Goal: Task Accomplishment & Management: Manage account settings

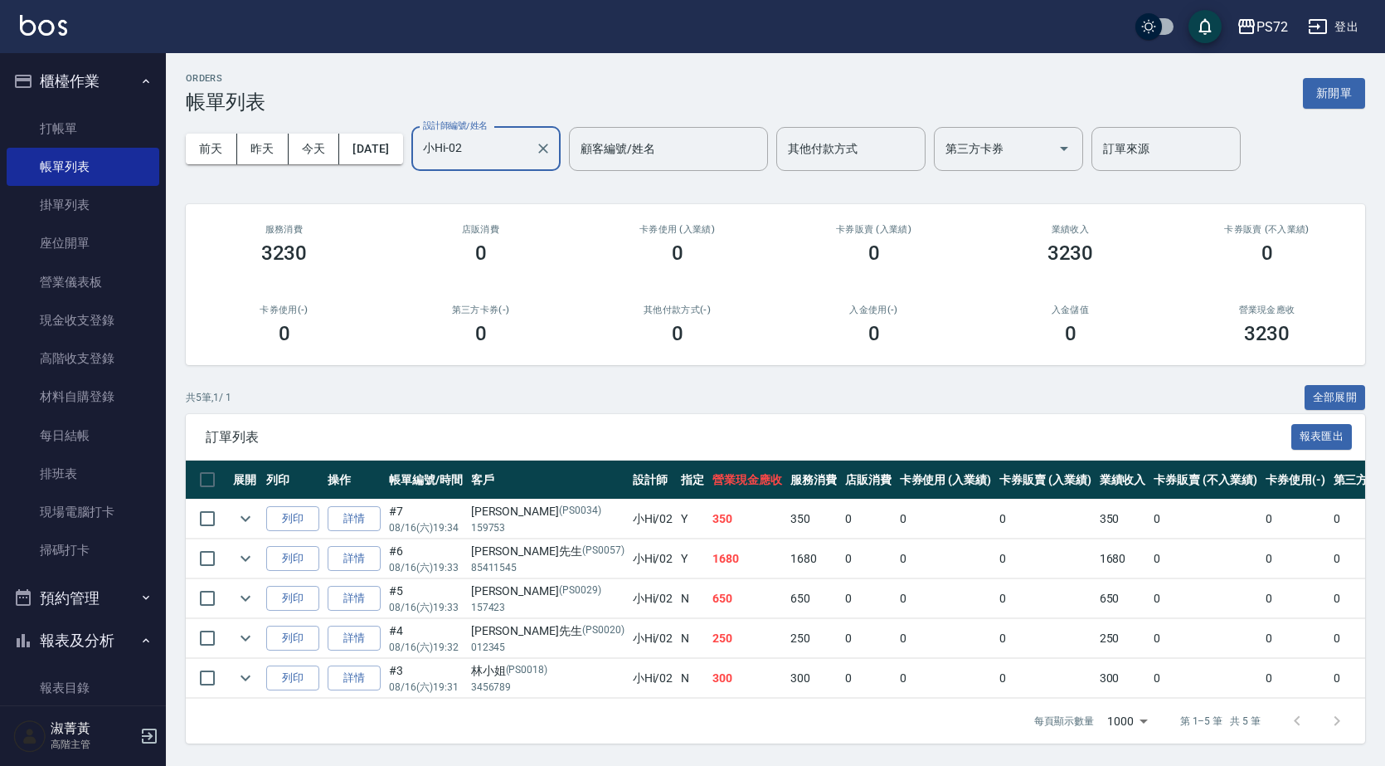
click at [70, 636] on button "報表及分析" at bounding box center [83, 640] width 153 height 43
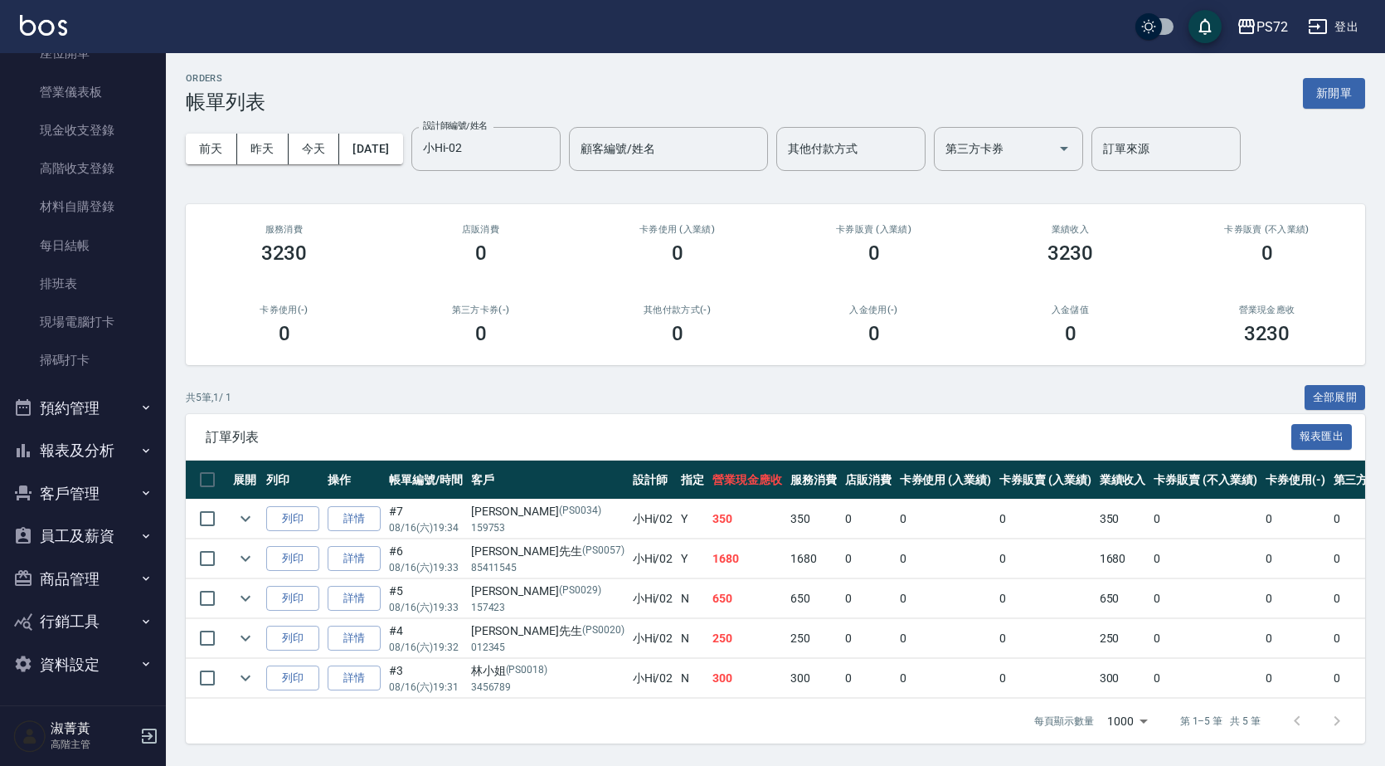
click at [95, 445] on button "報表及分析" at bounding box center [83, 450] width 153 height 43
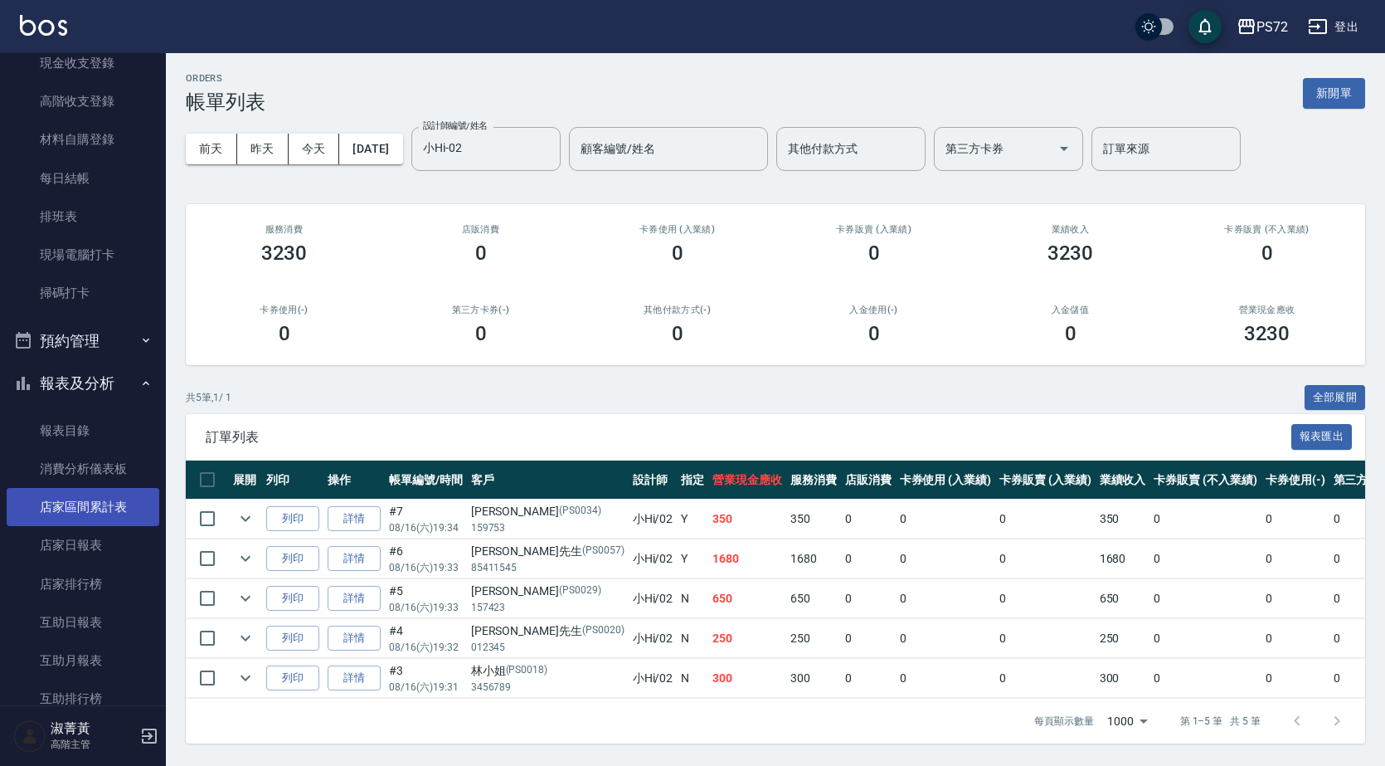
scroll to position [356, 0]
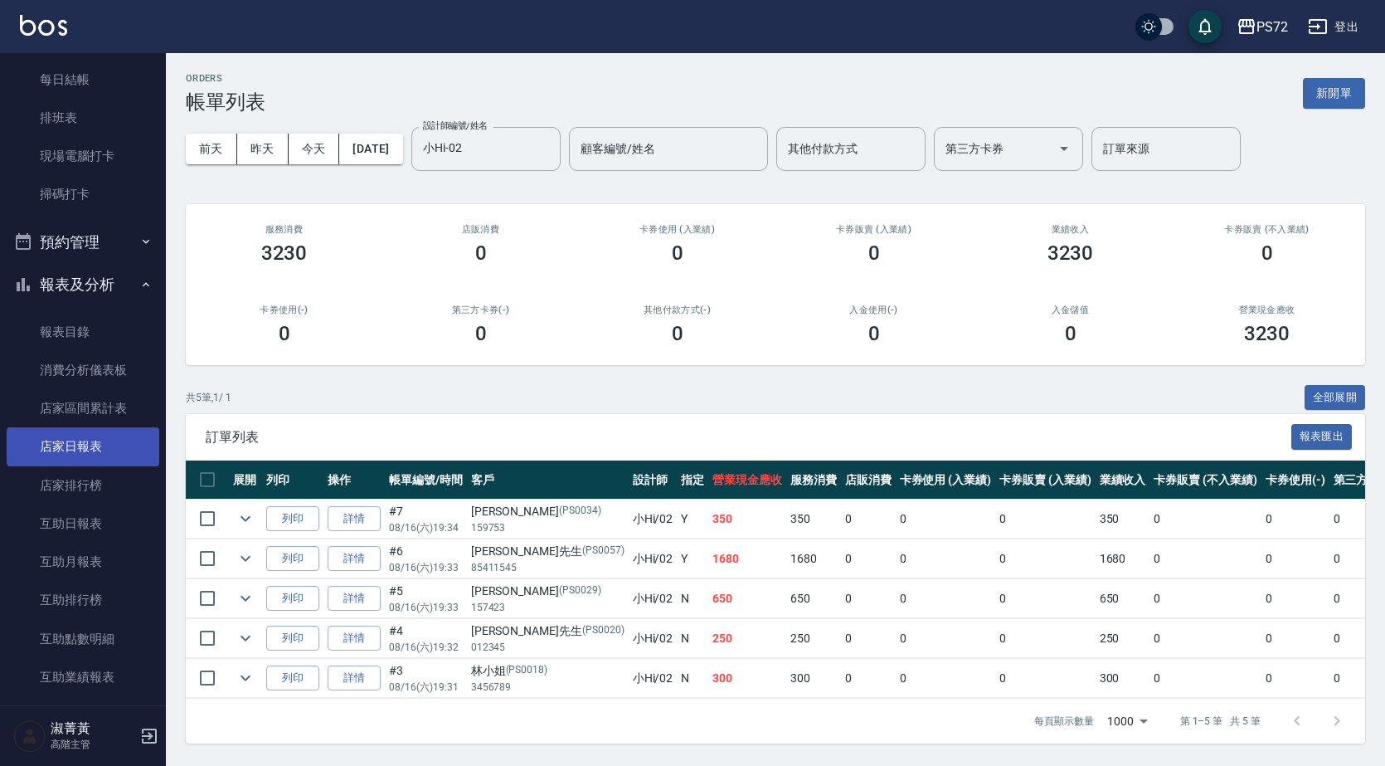
click at [90, 448] on link "店家日報表" at bounding box center [83, 446] width 153 height 38
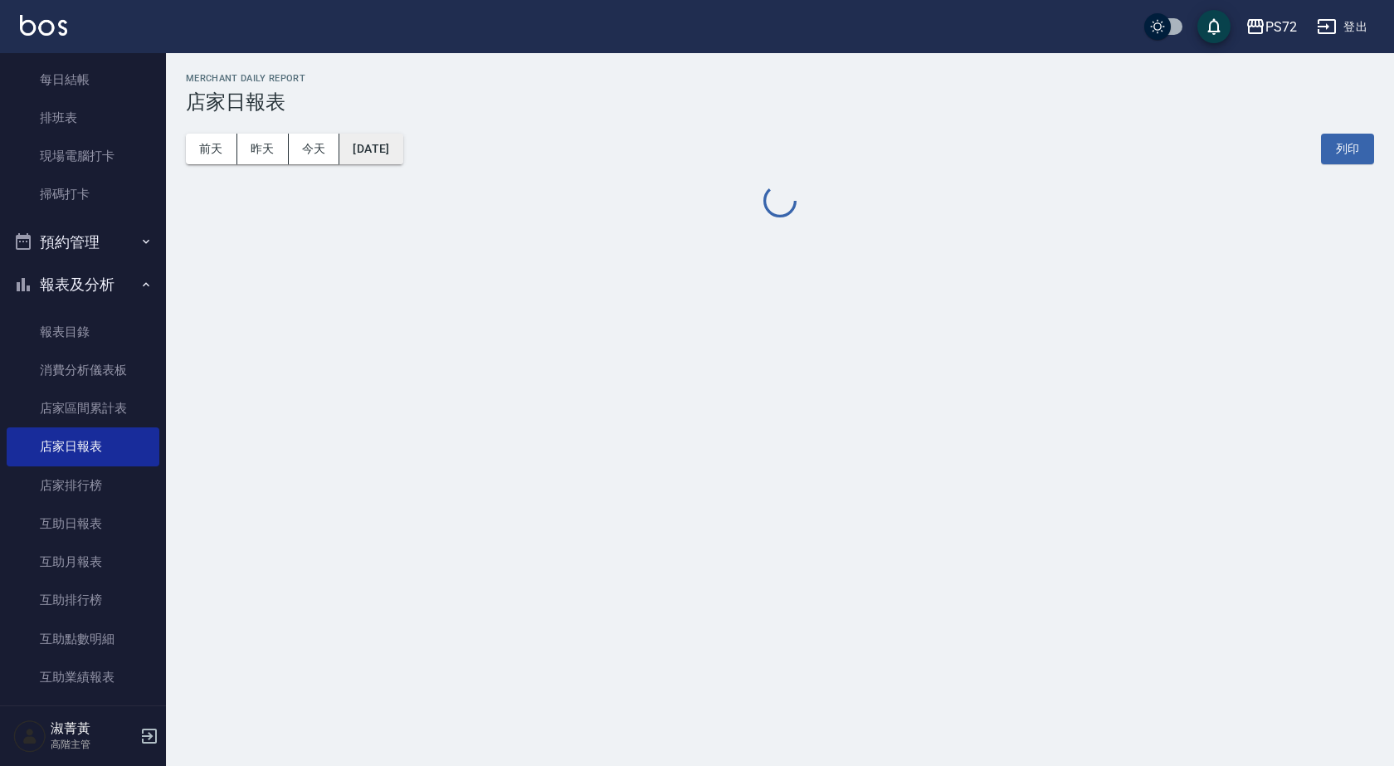
click at [402, 153] on button "[DATE]" at bounding box center [370, 149] width 63 height 31
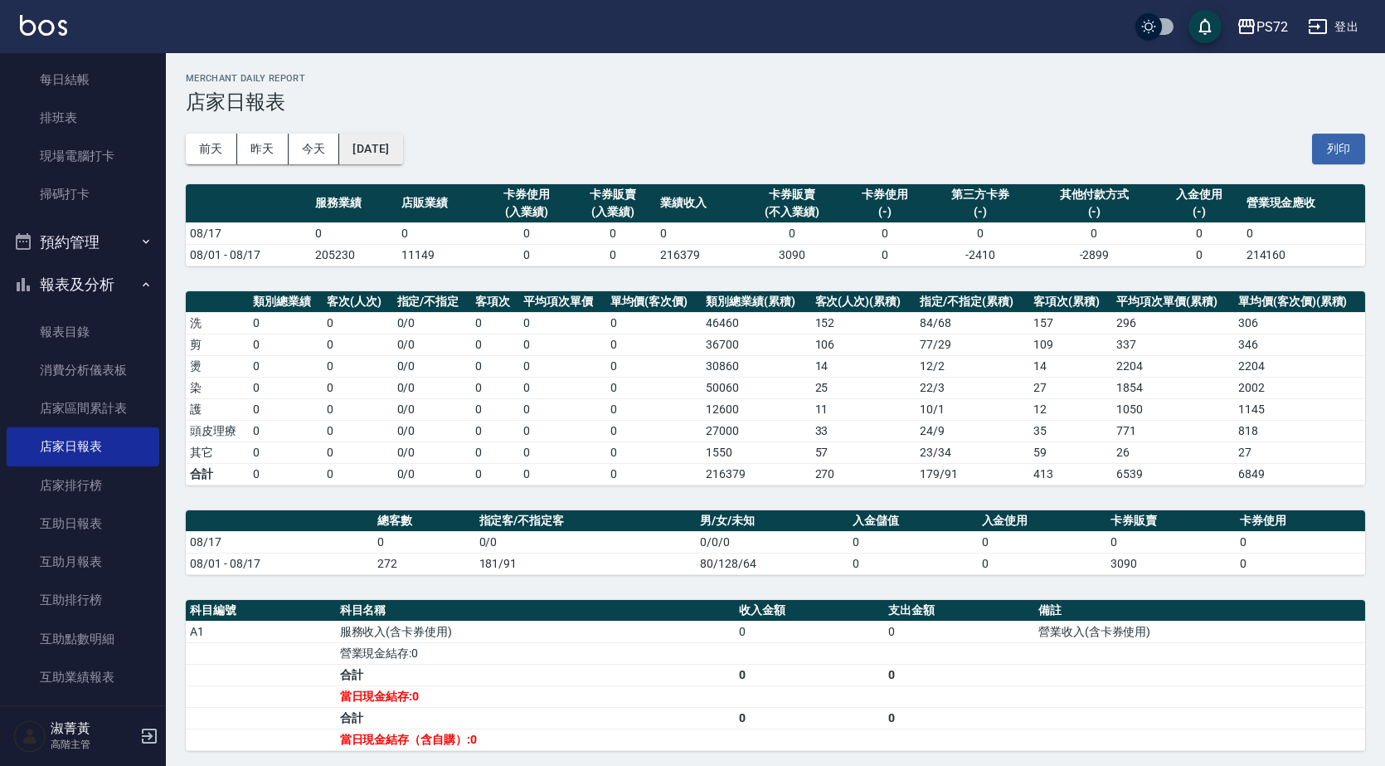
click at [391, 157] on button "[DATE]" at bounding box center [370, 149] width 63 height 31
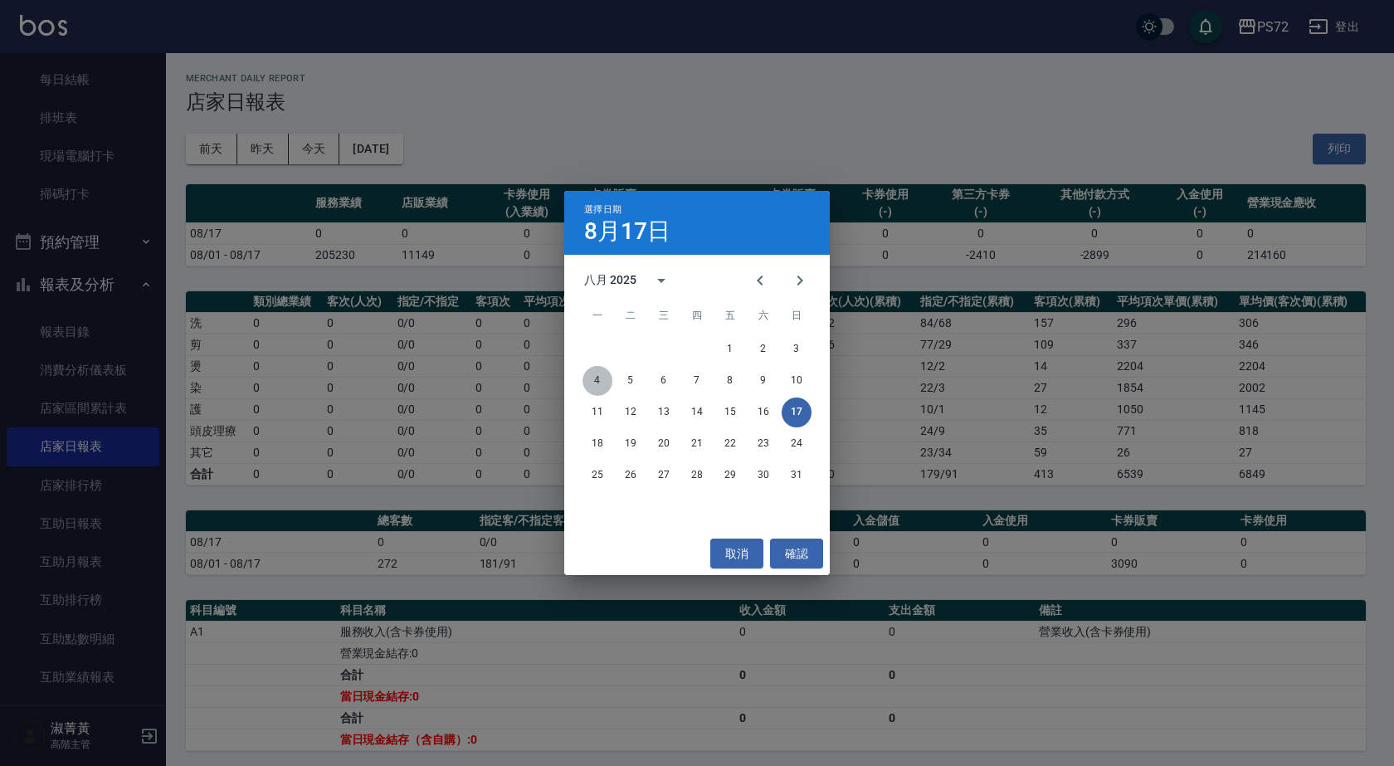
click at [605, 375] on button "4" at bounding box center [597, 381] width 30 height 30
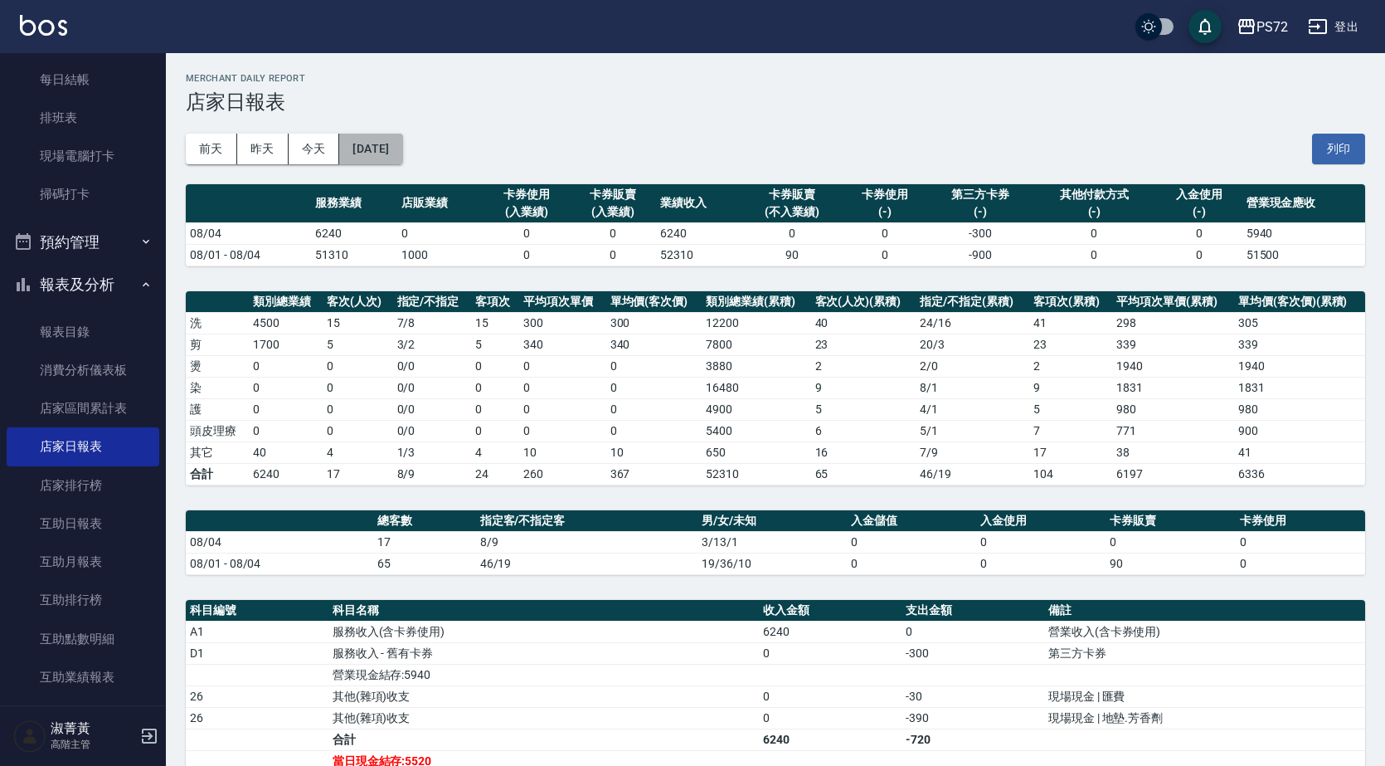
click at [402, 145] on button "[DATE]" at bounding box center [370, 149] width 63 height 31
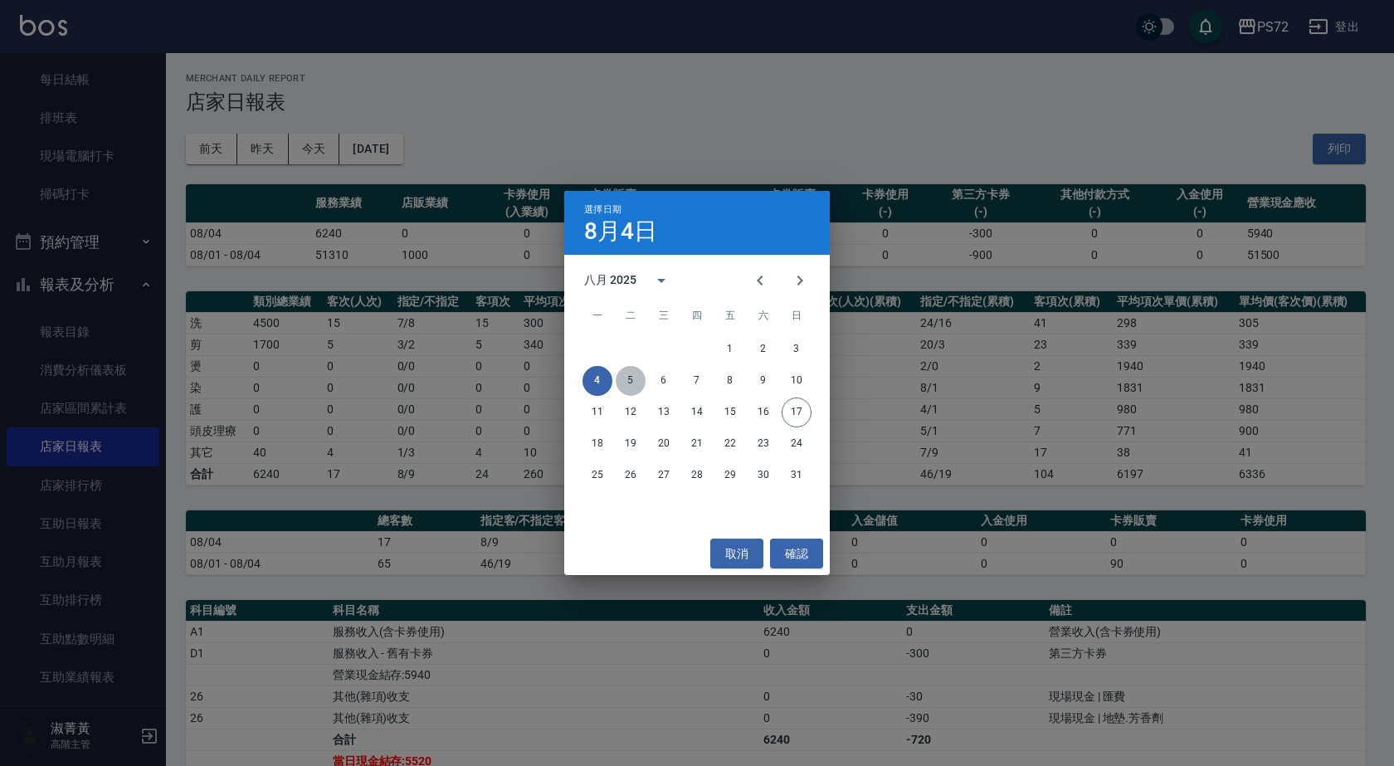
click at [645, 382] on button "5" at bounding box center [630, 381] width 30 height 30
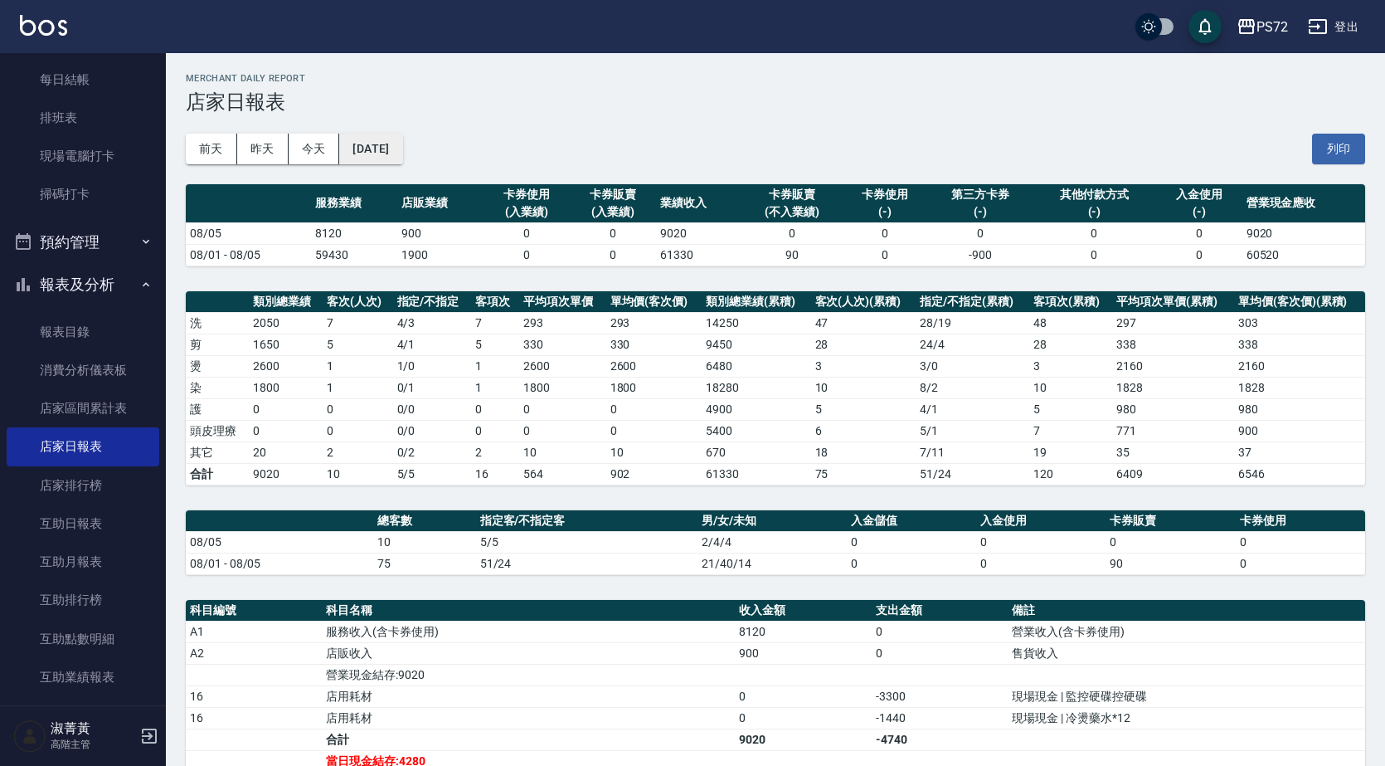
click at [402, 153] on button "[DATE]" at bounding box center [370, 149] width 63 height 31
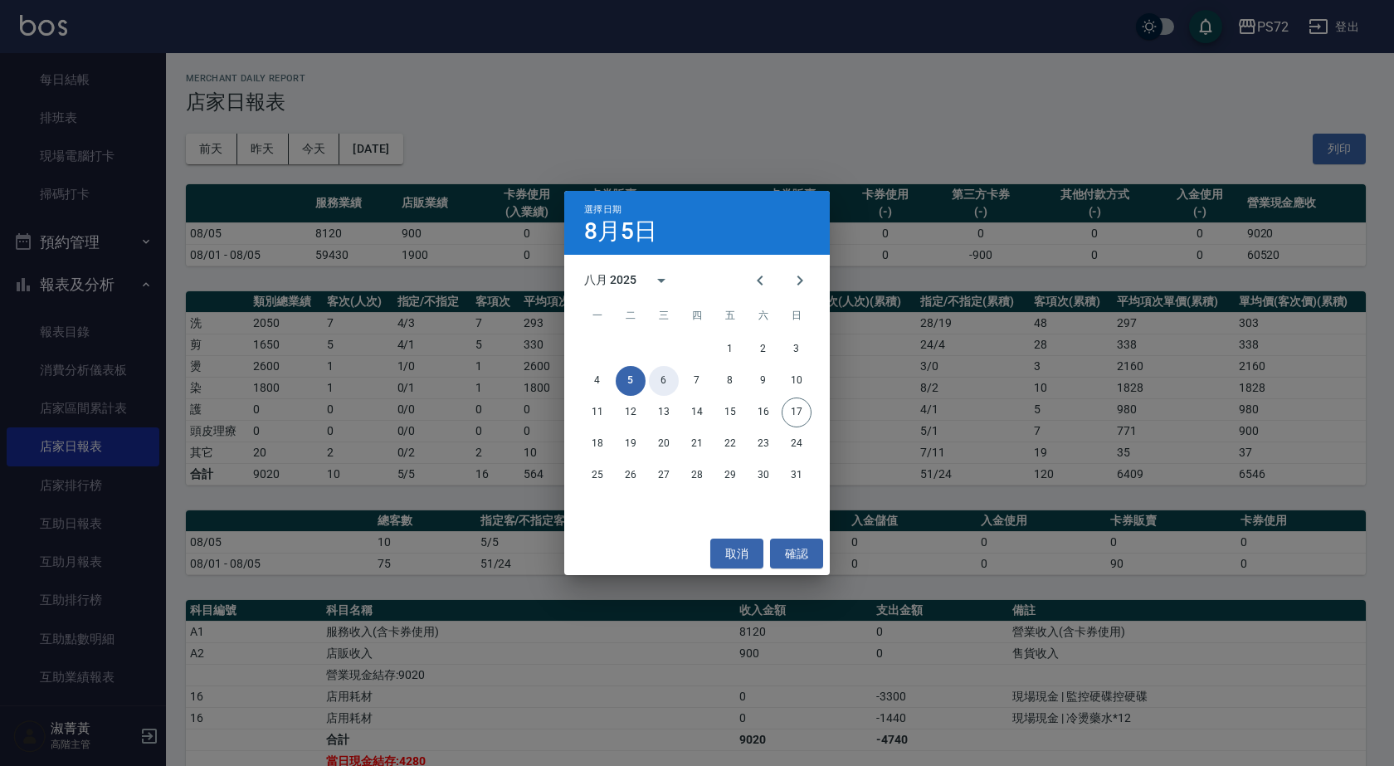
click at [660, 382] on button "6" at bounding box center [664, 381] width 30 height 30
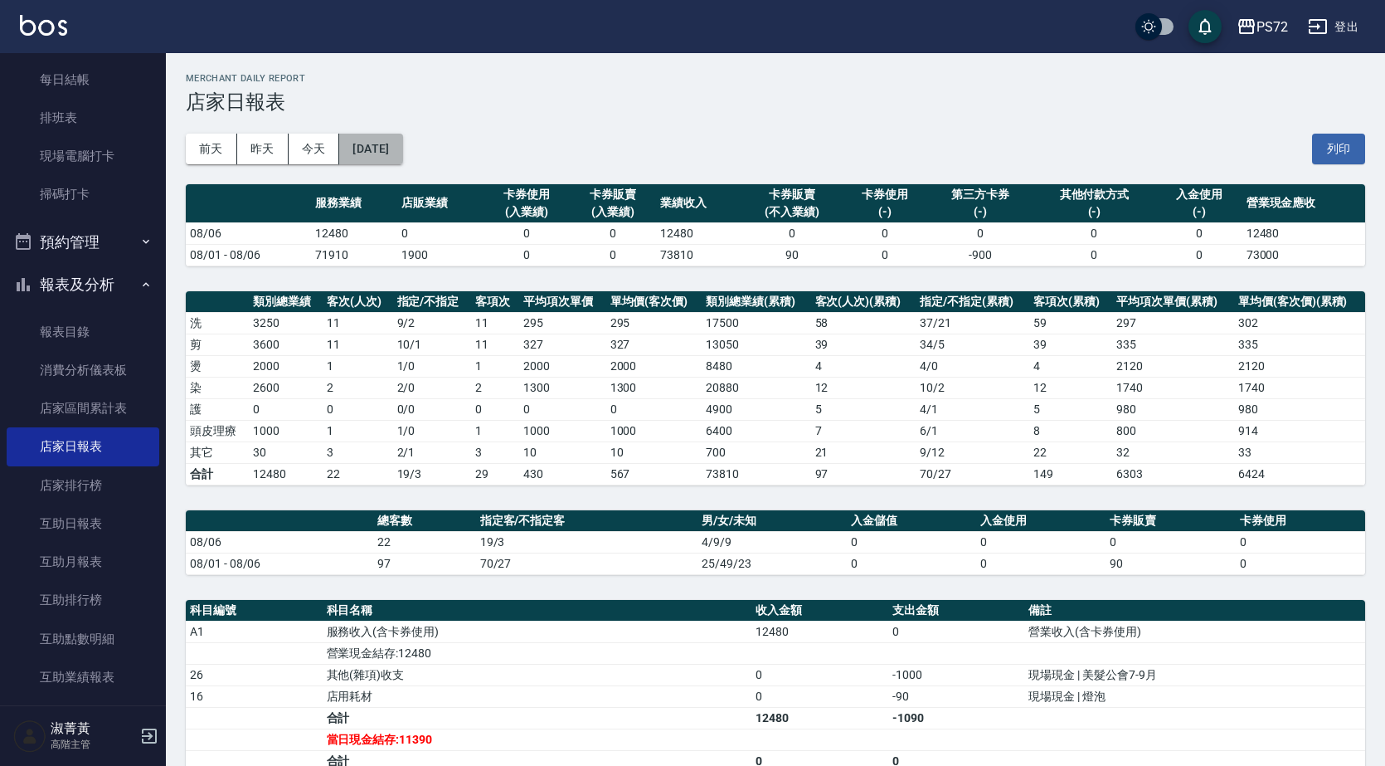
click at [399, 152] on button "[DATE]" at bounding box center [370, 149] width 63 height 31
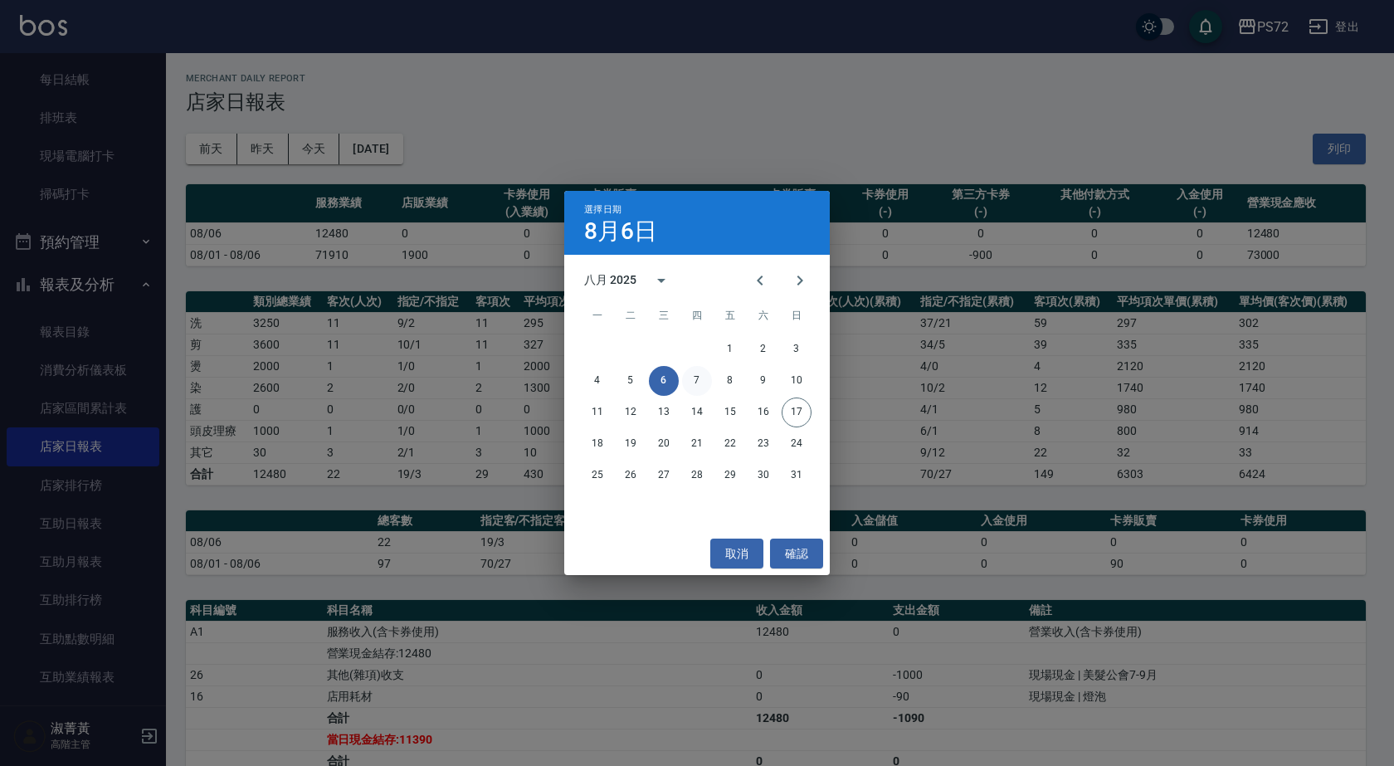
click at [697, 373] on button "7" at bounding box center [697, 381] width 30 height 30
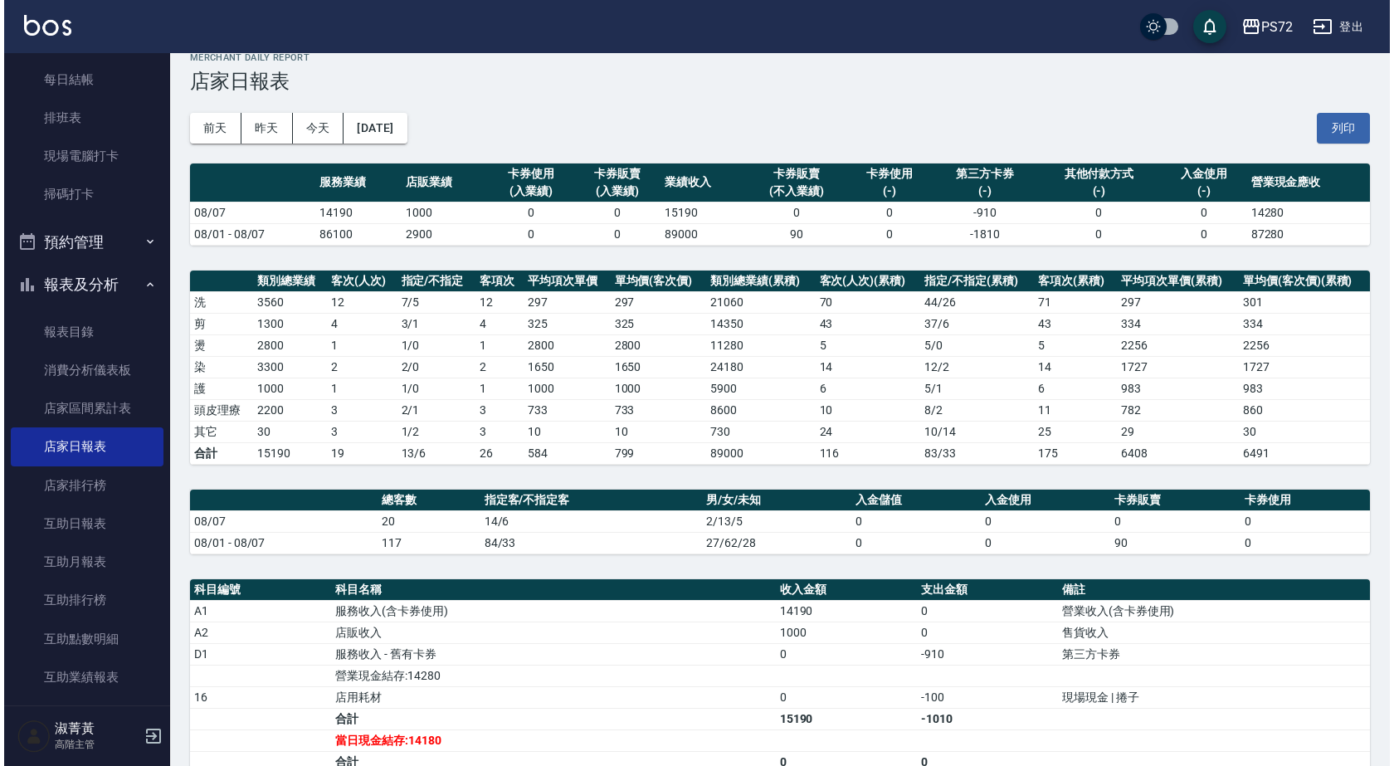
scroll to position [17, 0]
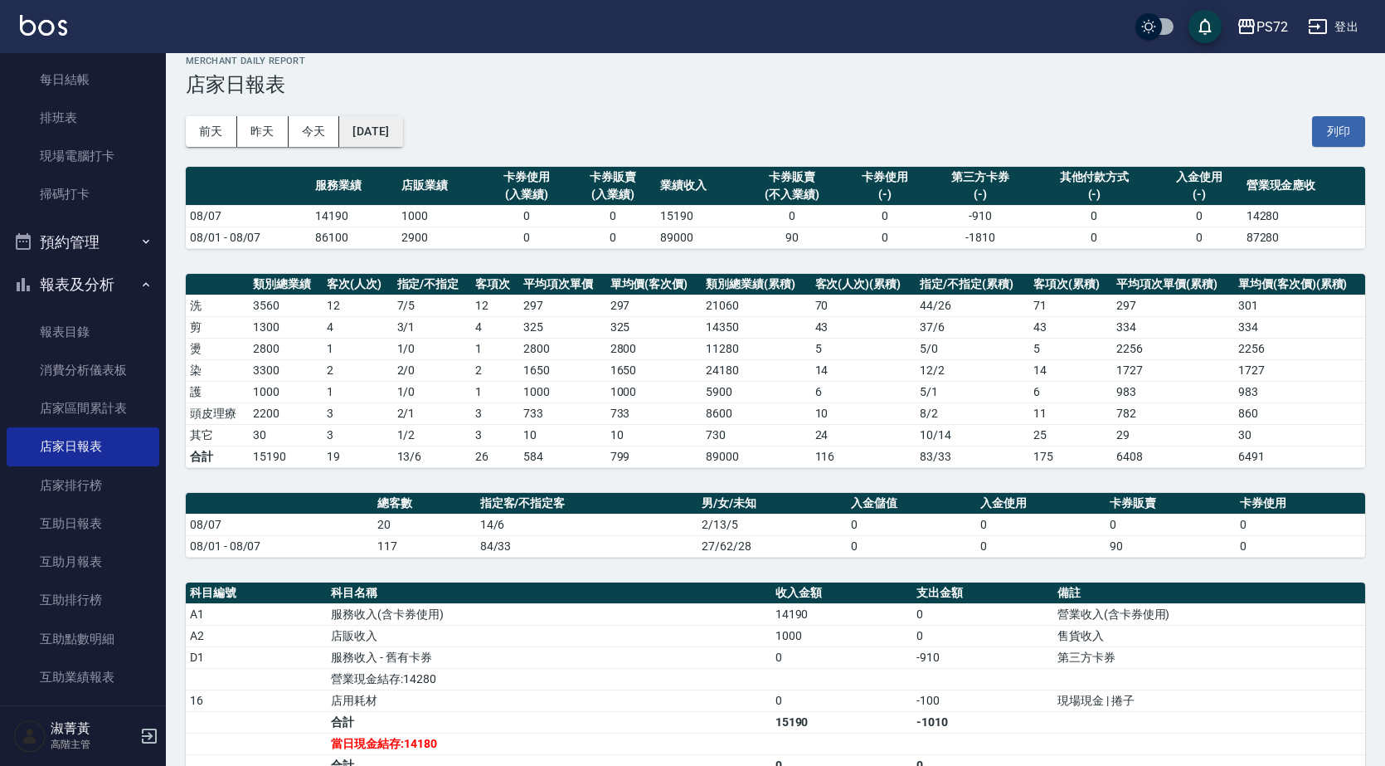
click at [402, 125] on button "[DATE]" at bounding box center [370, 131] width 63 height 31
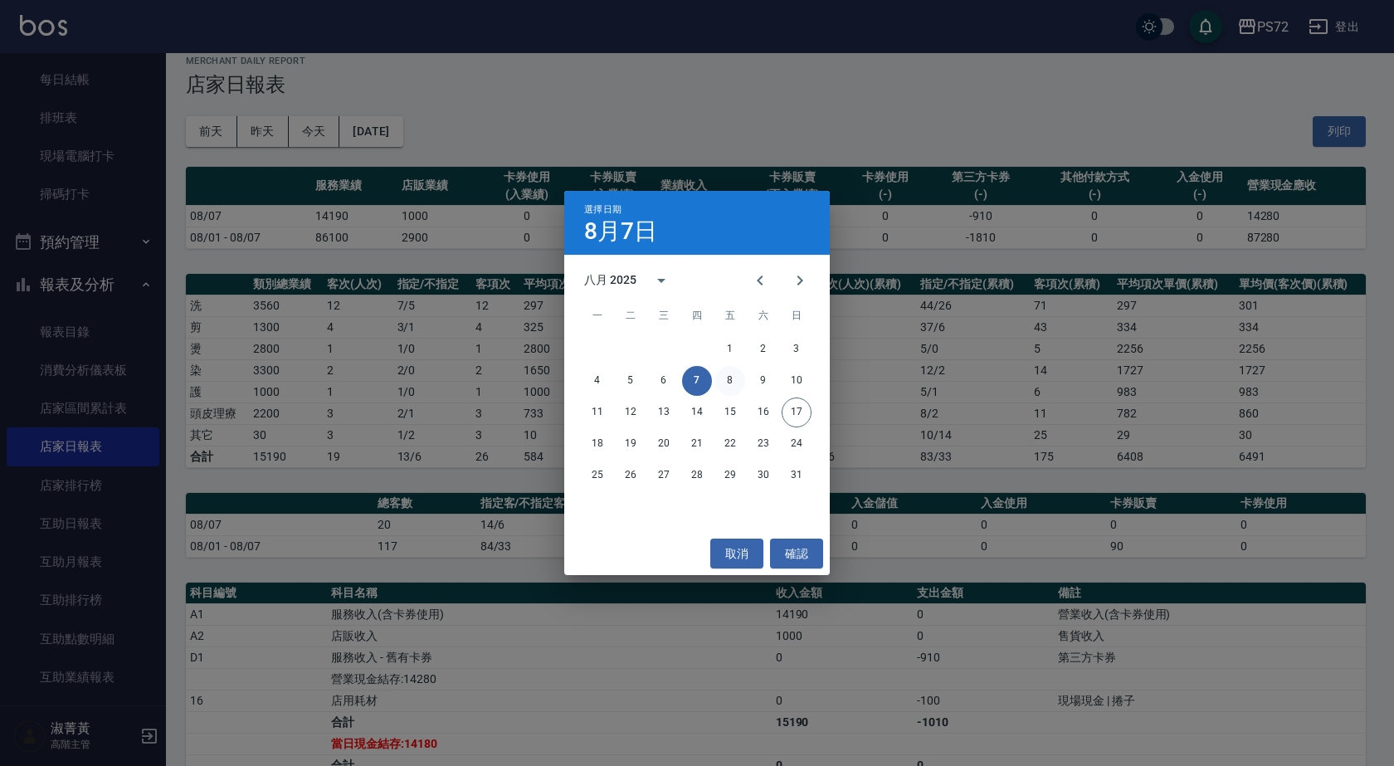
click at [721, 382] on button "8" at bounding box center [730, 381] width 30 height 30
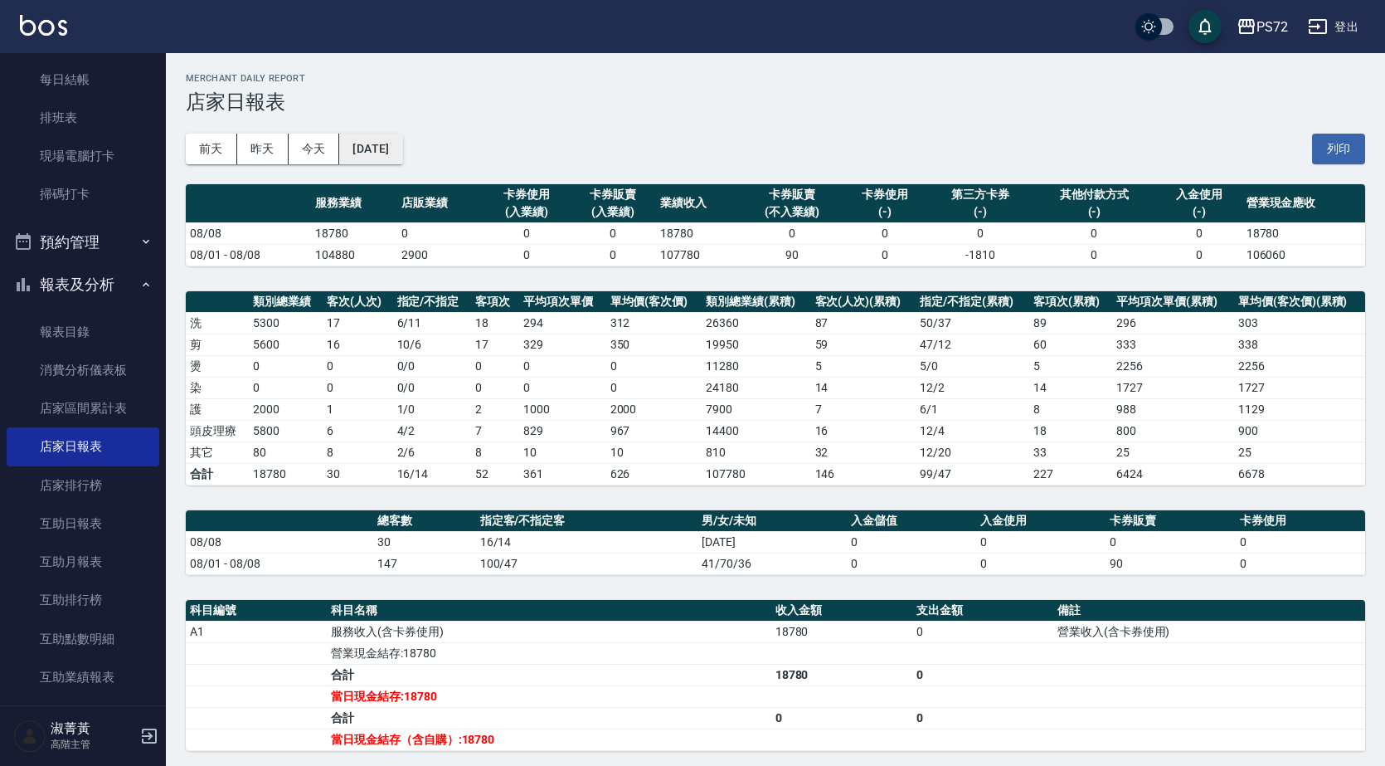
click at [390, 155] on button "[DATE]" at bounding box center [370, 149] width 63 height 31
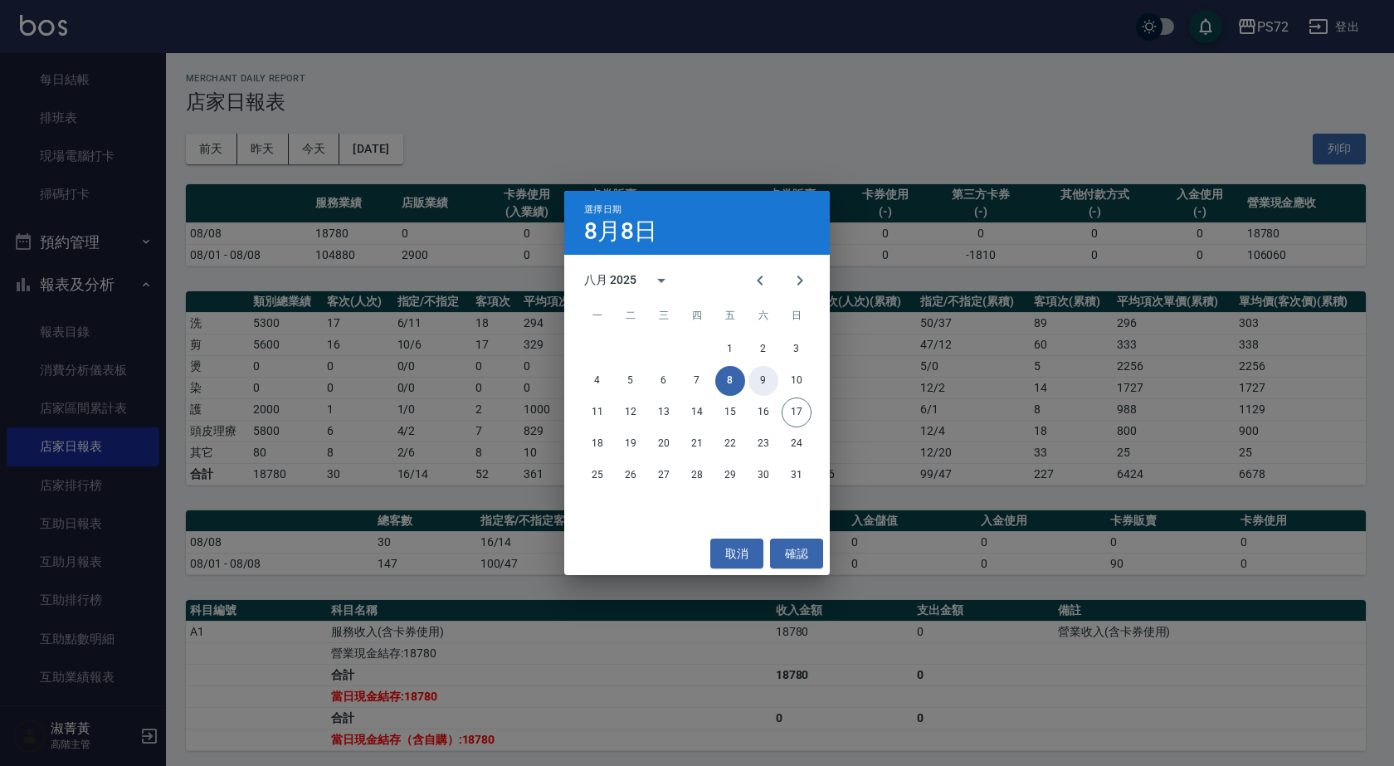
drag, startPoint x: 756, startPoint y: 382, endPoint x: 679, endPoint y: 358, distance: 81.1
click at [749, 378] on button "9" at bounding box center [763, 381] width 30 height 30
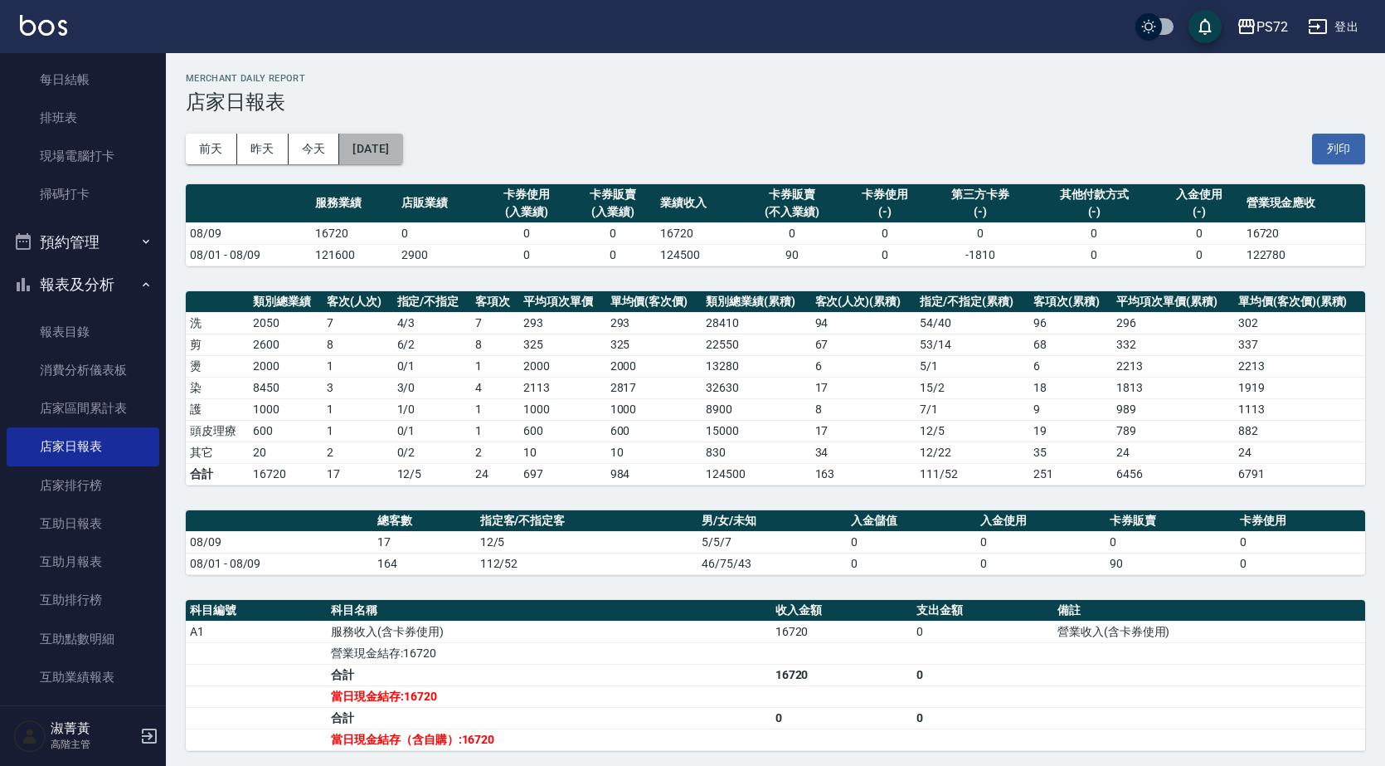
click at [402, 153] on button "[DATE]" at bounding box center [370, 149] width 63 height 31
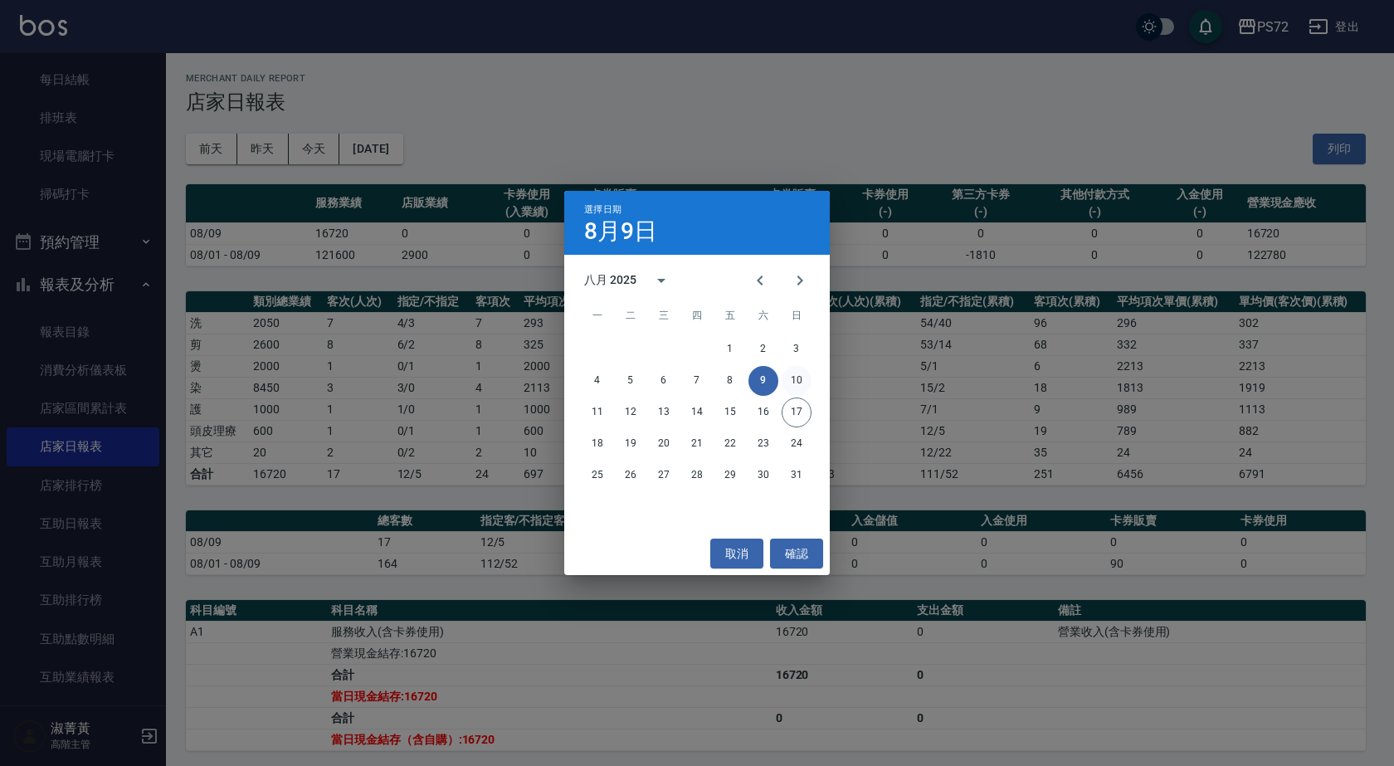
click at [794, 379] on button "10" at bounding box center [796, 381] width 30 height 30
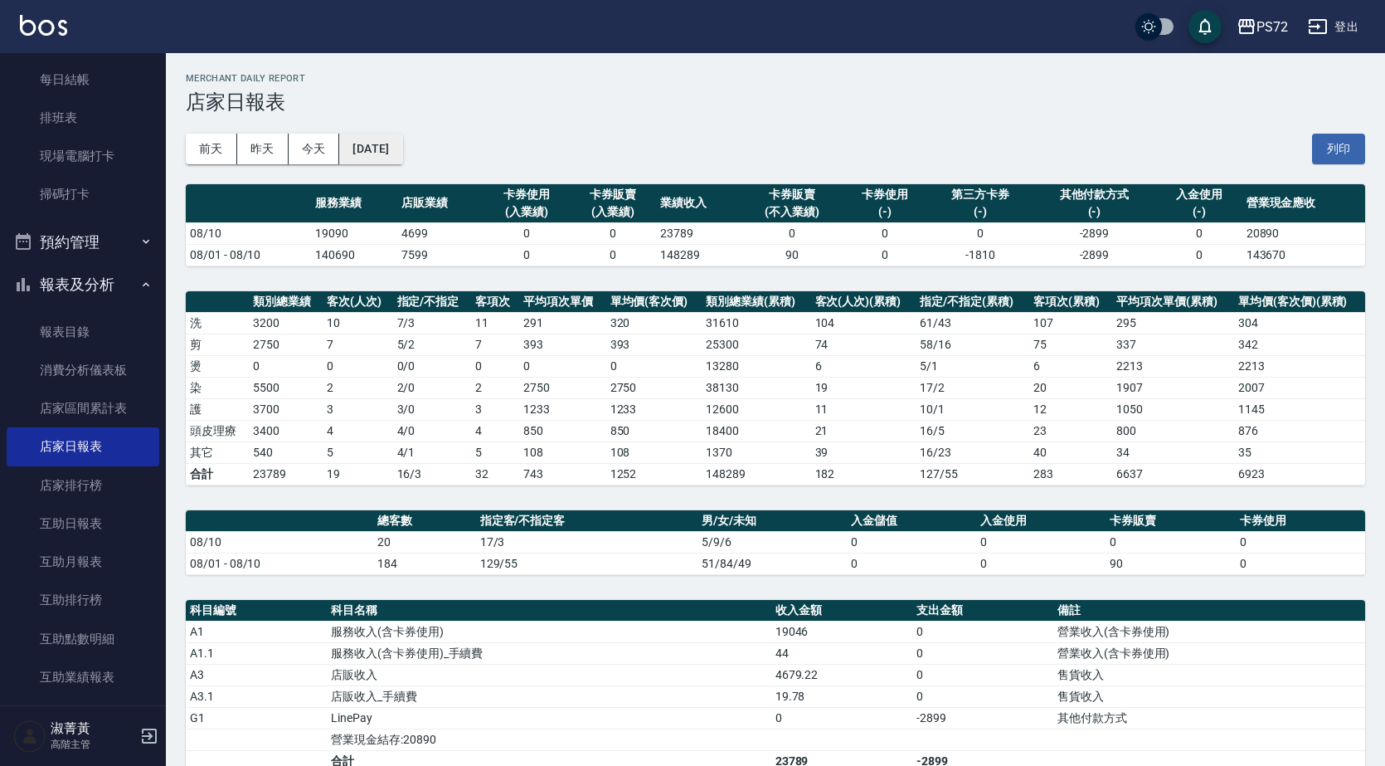
click at [402, 143] on button "[DATE]" at bounding box center [370, 149] width 63 height 31
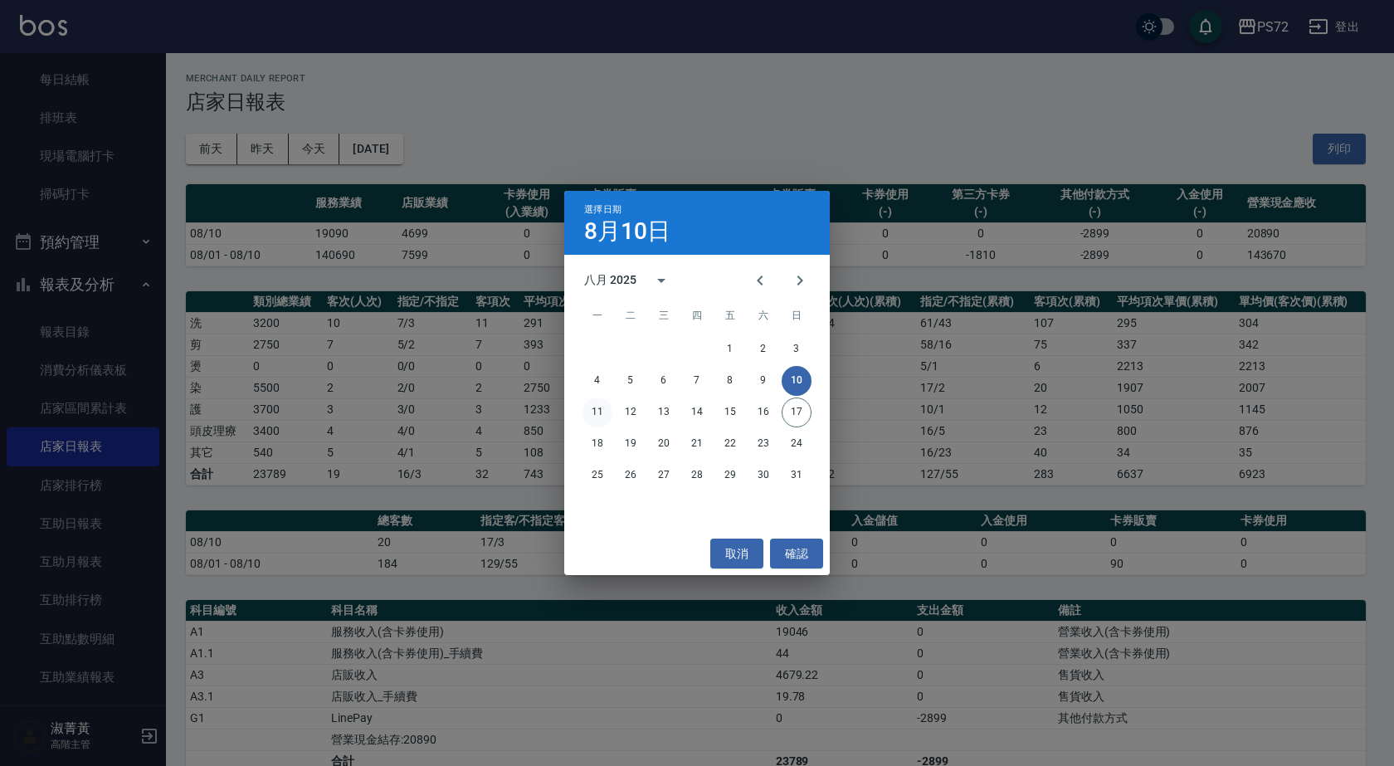
click at [597, 420] on button "11" at bounding box center [597, 412] width 30 height 30
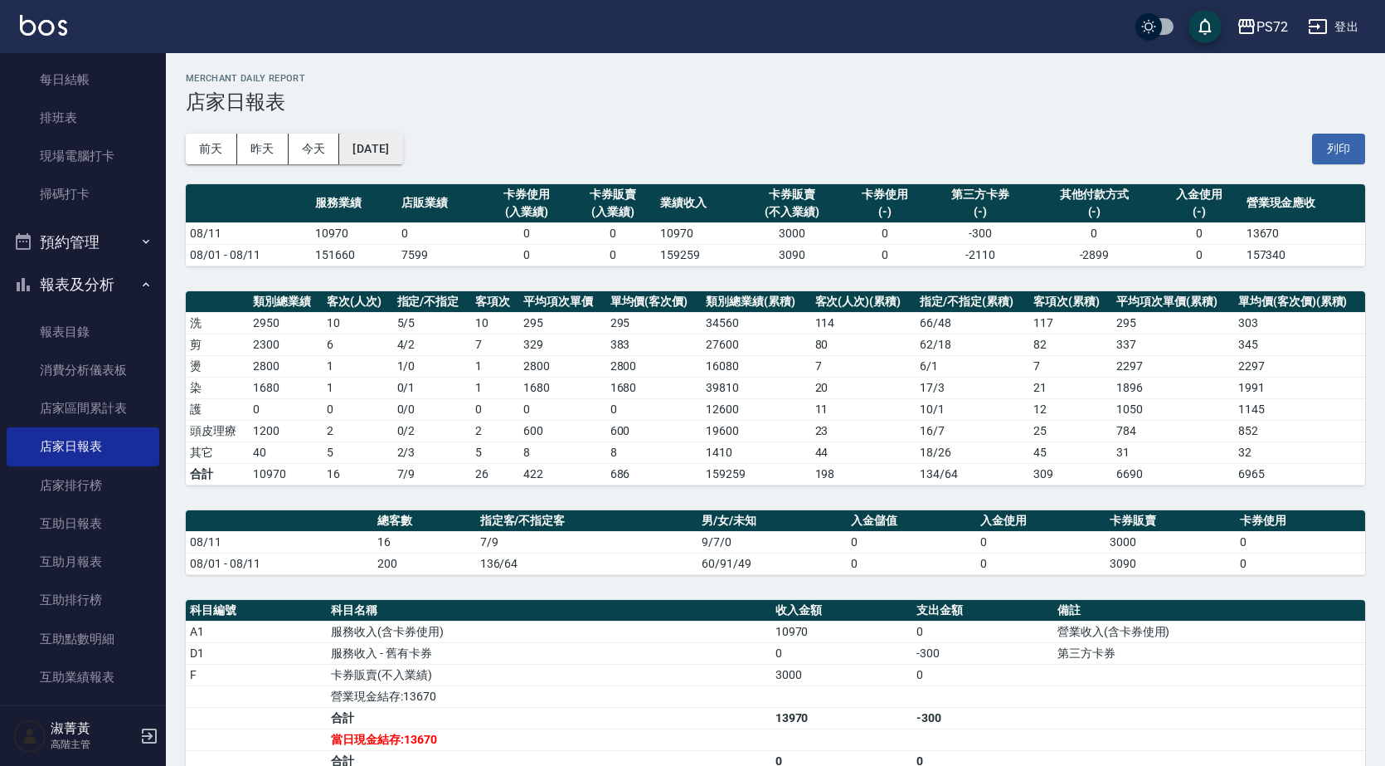
click at [402, 153] on button "[DATE]" at bounding box center [370, 149] width 63 height 31
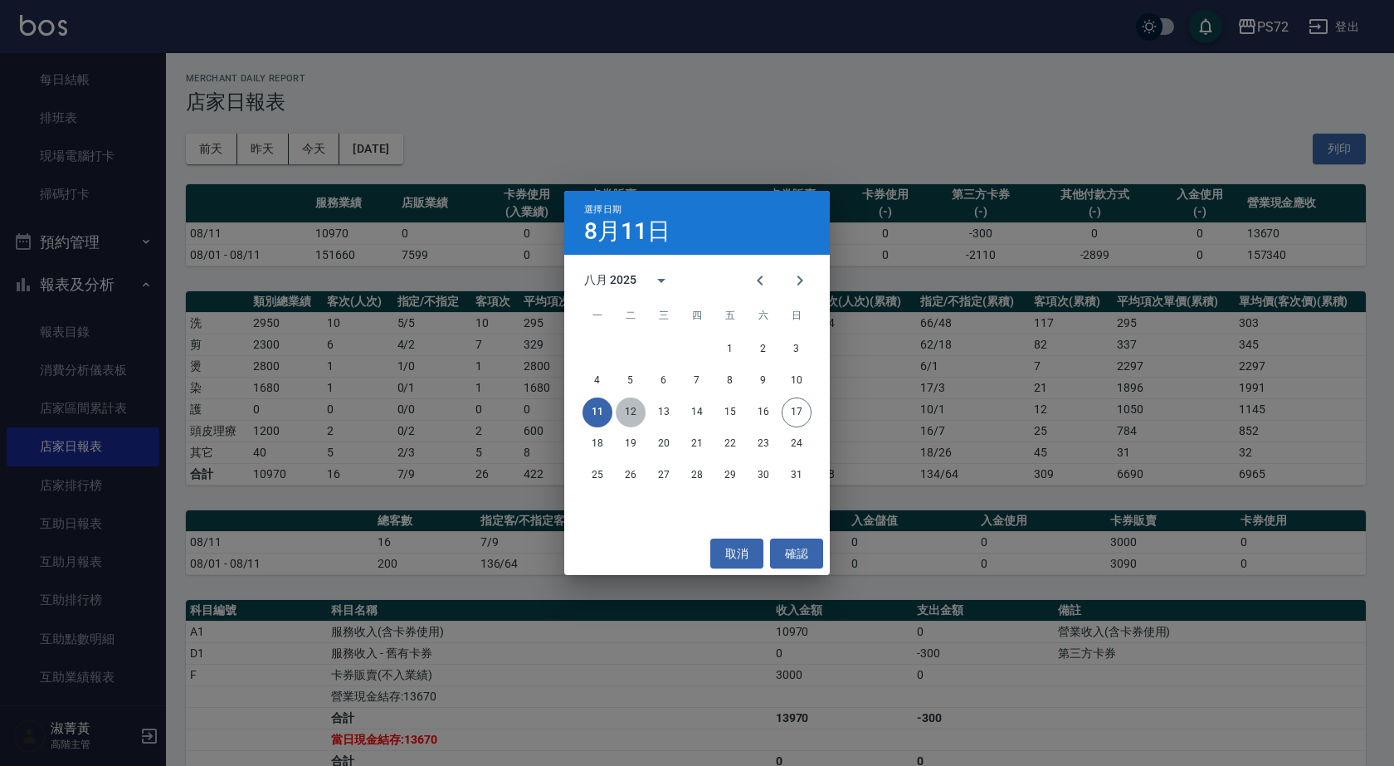
click at [624, 413] on button "12" at bounding box center [630, 412] width 30 height 30
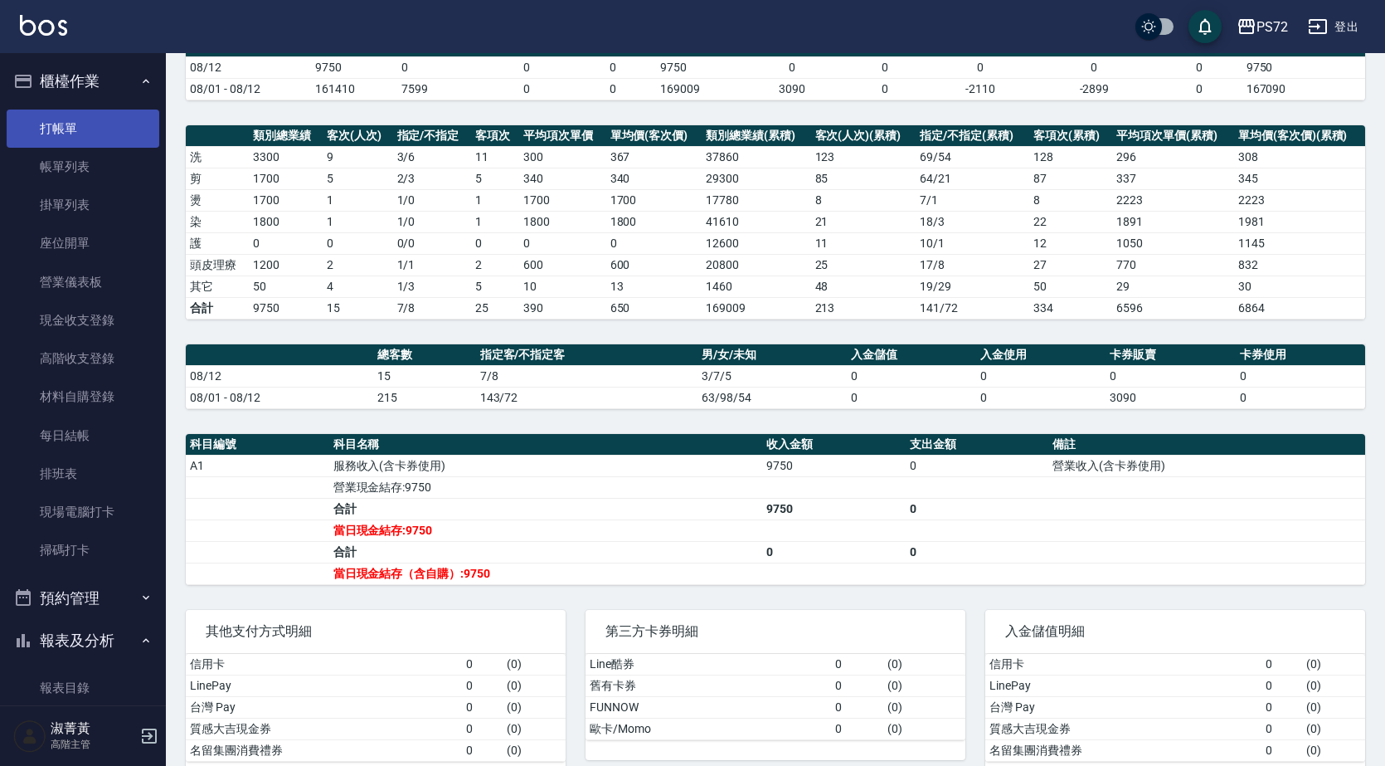
click at [116, 121] on link "打帳單" at bounding box center [83, 128] width 153 height 38
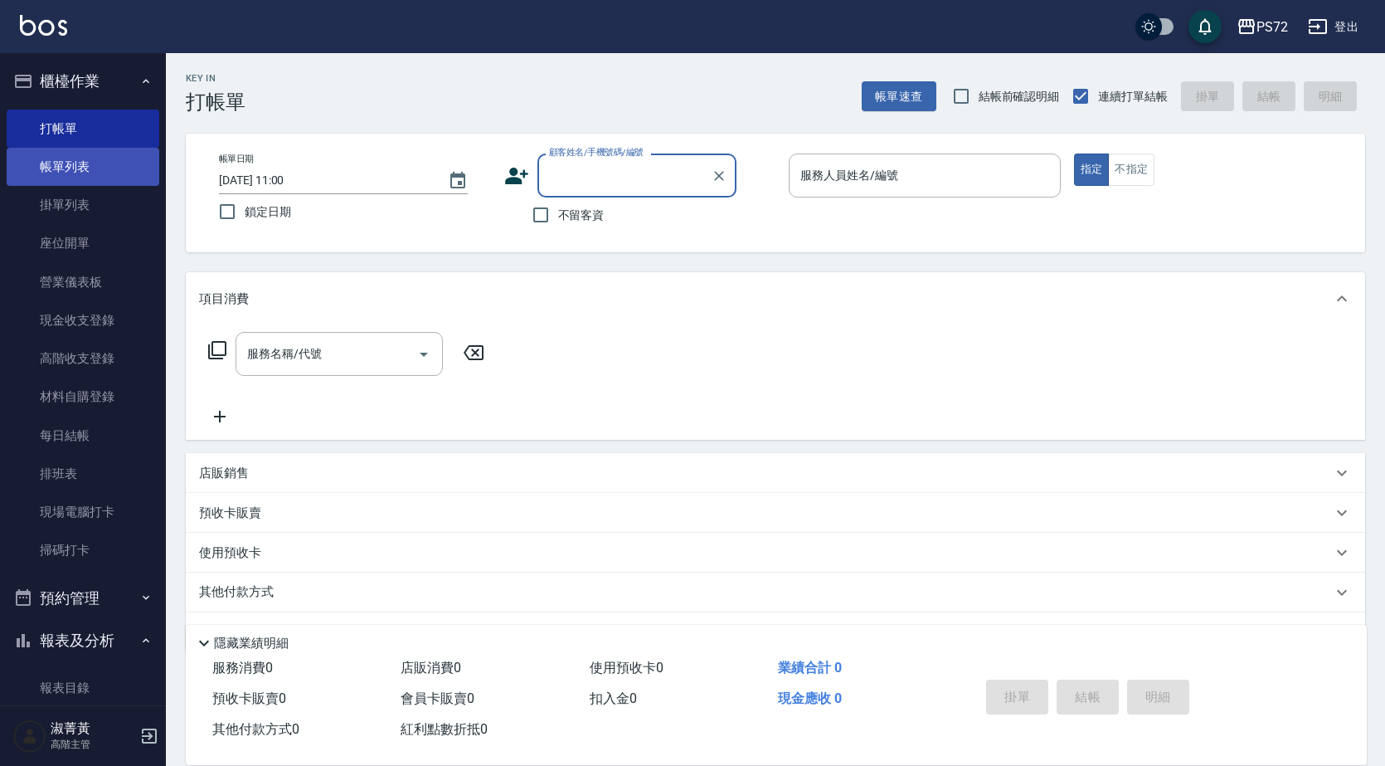
click at [83, 159] on link "帳單列表" at bounding box center [83, 167] width 153 height 38
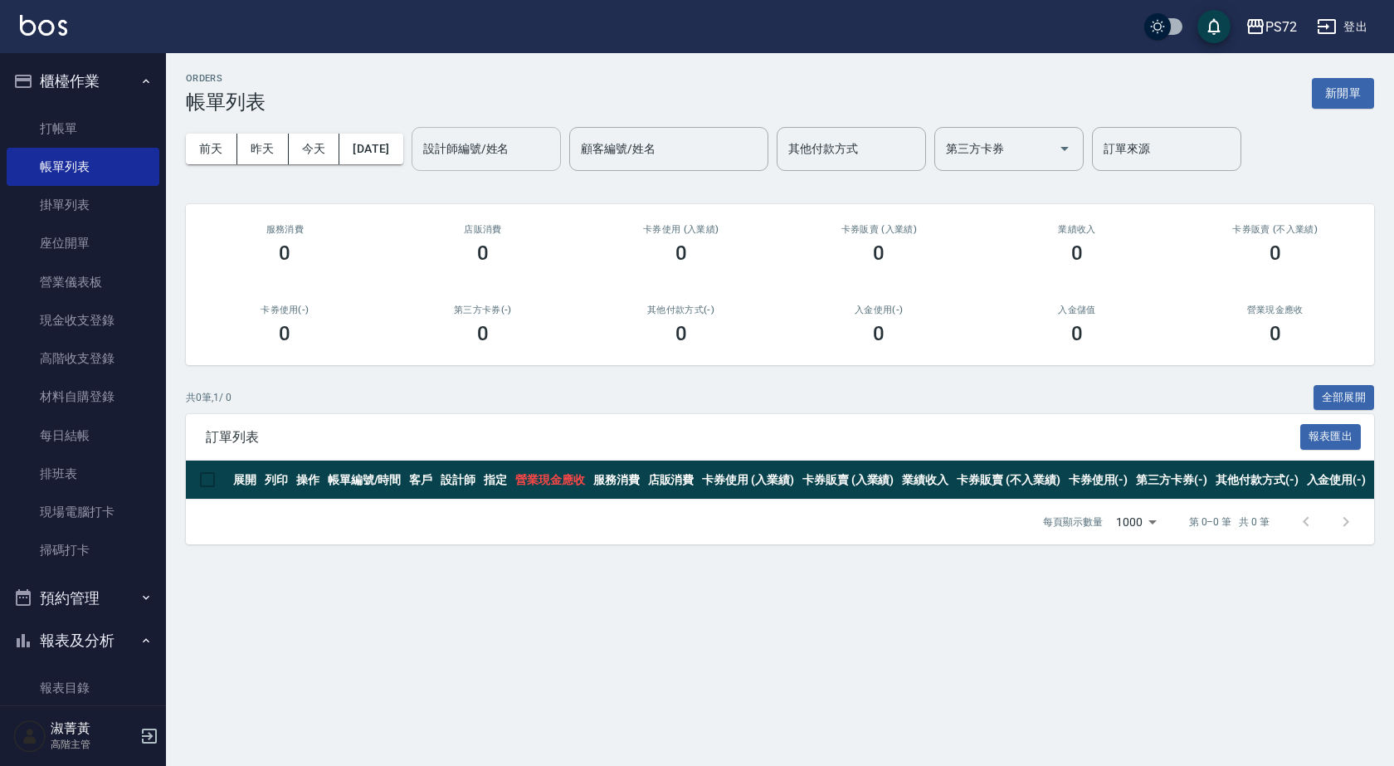
drag, startPoint x: 469, startPoint y: 146, endPoint x: 486, endPoint y: 138, distance: 18.5
click at [472, 143] on div "設計師編號/姓名 設計師編號/姓名" at bounding box center [485, 149] width 149 height 44
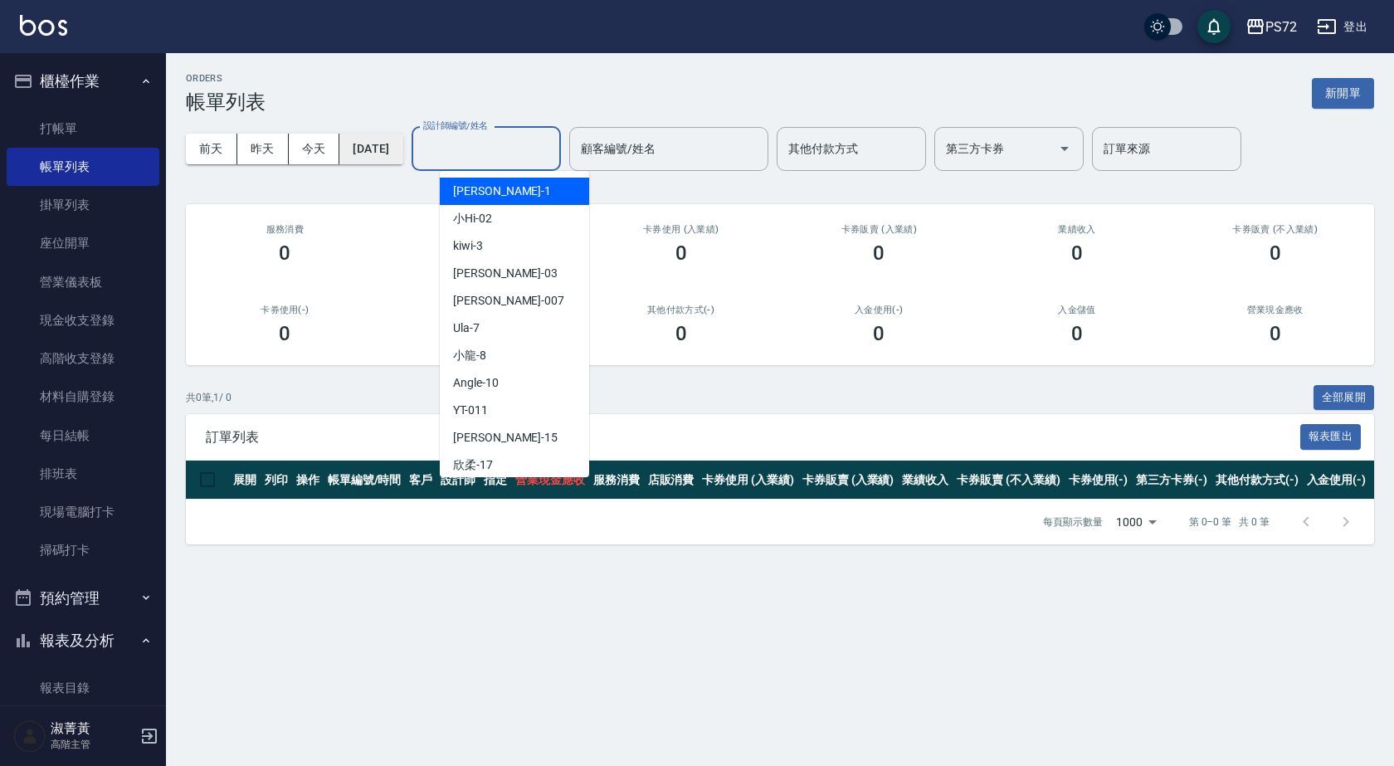
click at [392, 133] on div "[DATE] [DATE] [DATE] [DATE] 設計師編號/姓名 設計師編號/姓名 顧客編號/姓名 顧客編號/姓名 其他付款方式 其他付款方式 第三方…" at bounding box center [780, 149] width 1188 height 71
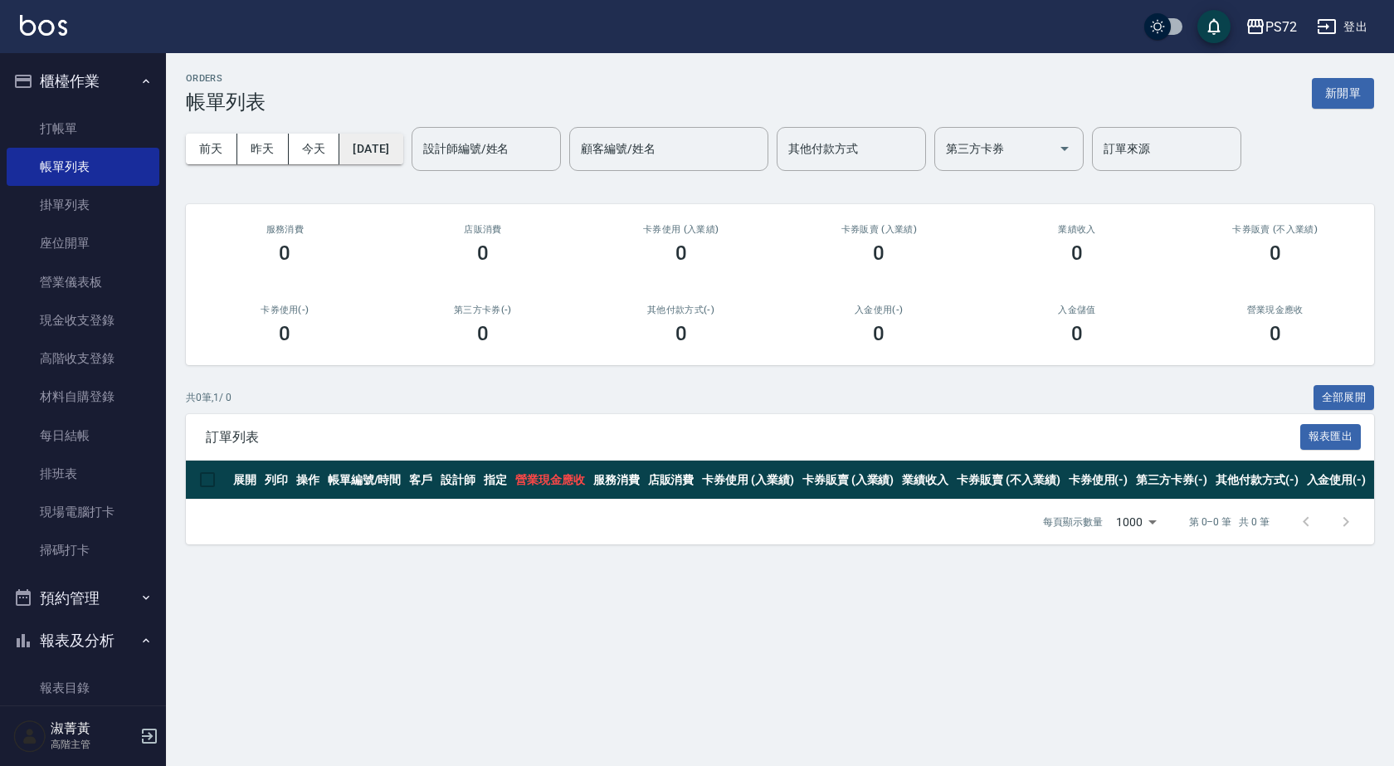
click at [387, 142] on button "[DATE]" at bounding box center [370, 149] width 63 height 31
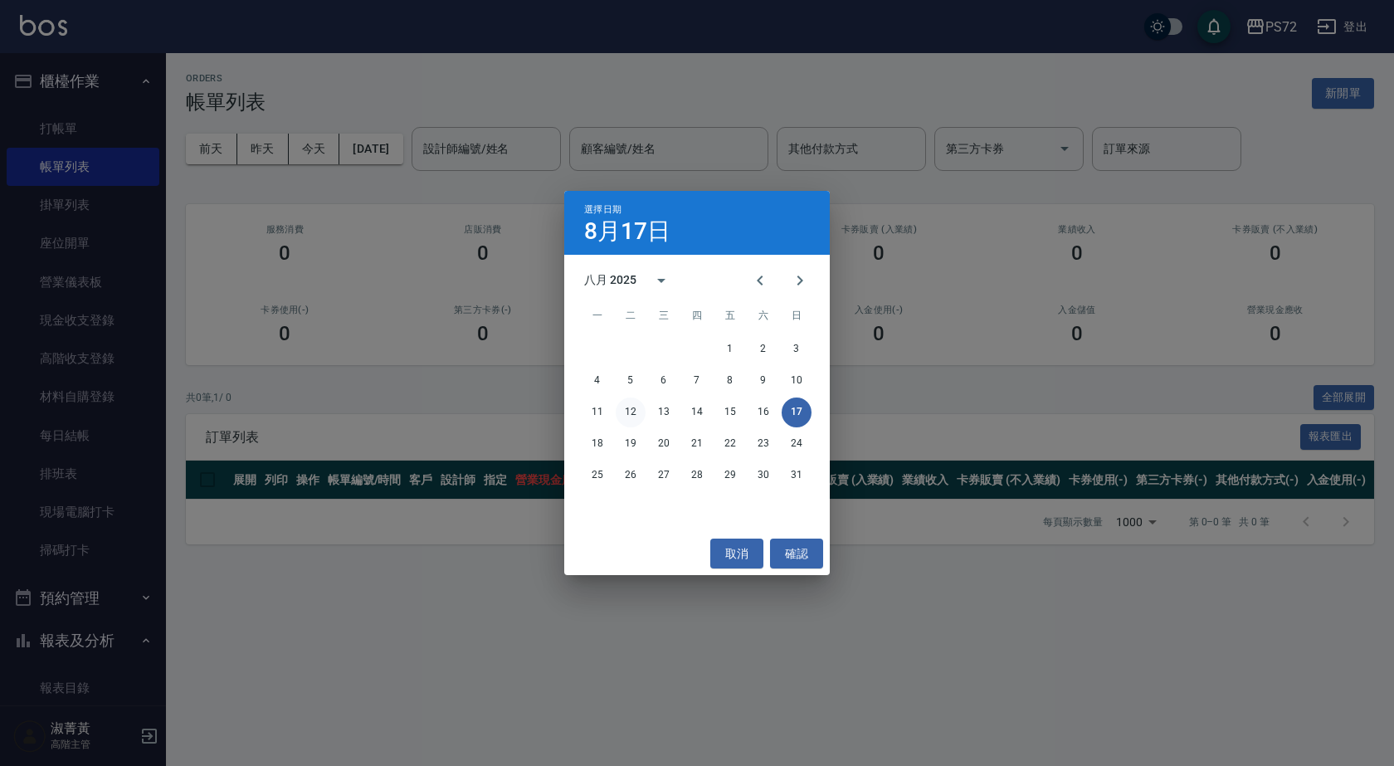
click at [625, 414] on button "12" at bounding box center [630, 412] width 30 height 30
